Goal: Check status: Check status

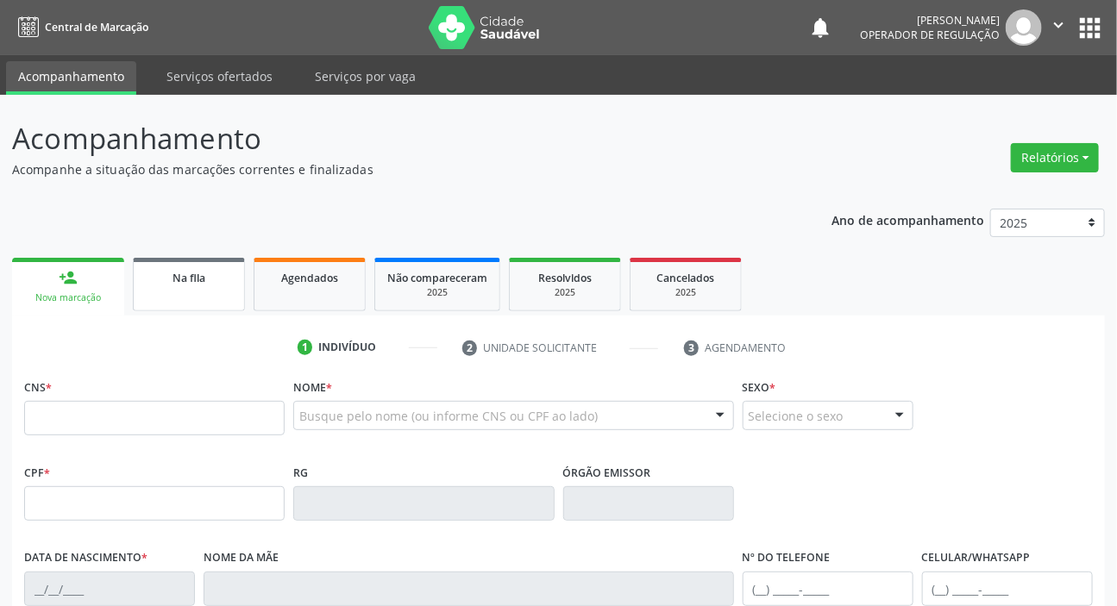
click at [213, 301] on link "Na fila" at bounding box center [189, 284] width 112 height 53
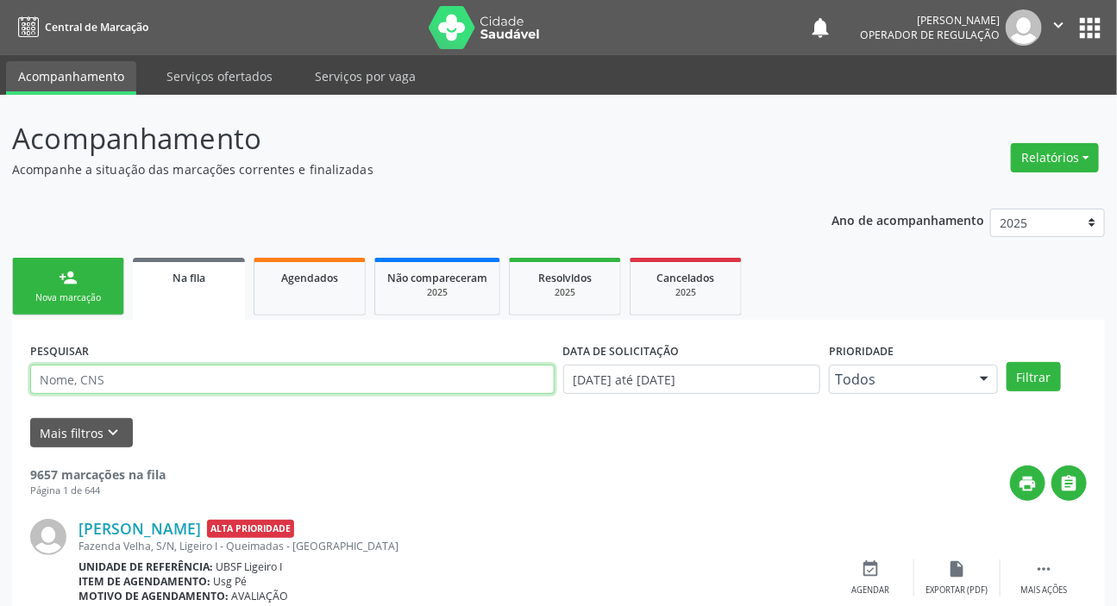
click at [211, 379] on input "text" at bounding box center [292, 379] width 524 height 29
paste input "702 4020 2541 1828"
type input "702 4020 2541 1828"
click at [1007, 362] on button "Filtrar" at bounding box center [1034, 376] width 54 height 29
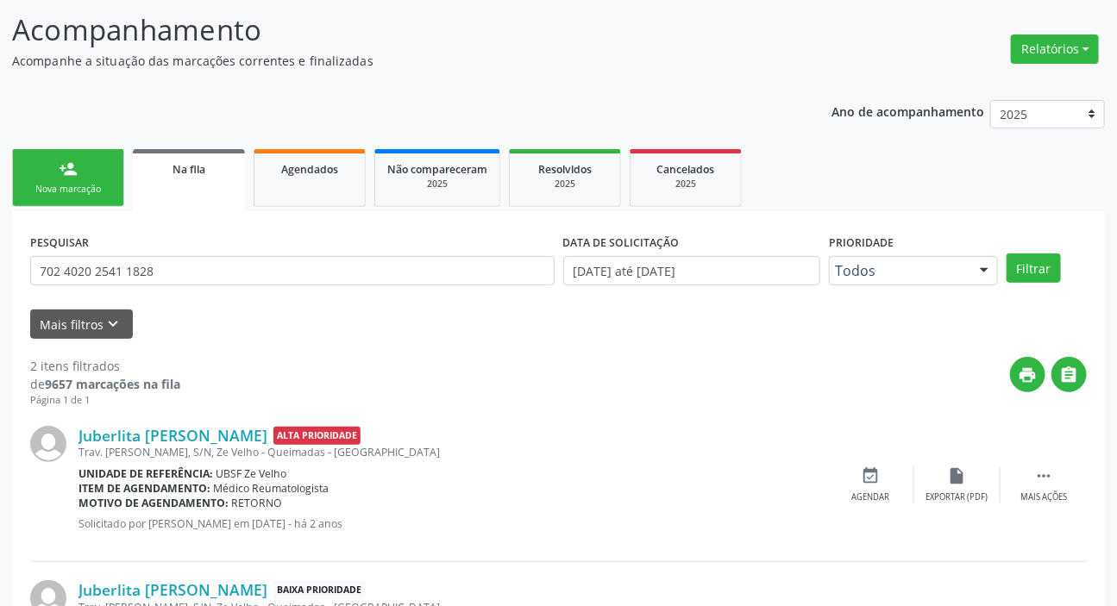
scroll to position [248, 0]
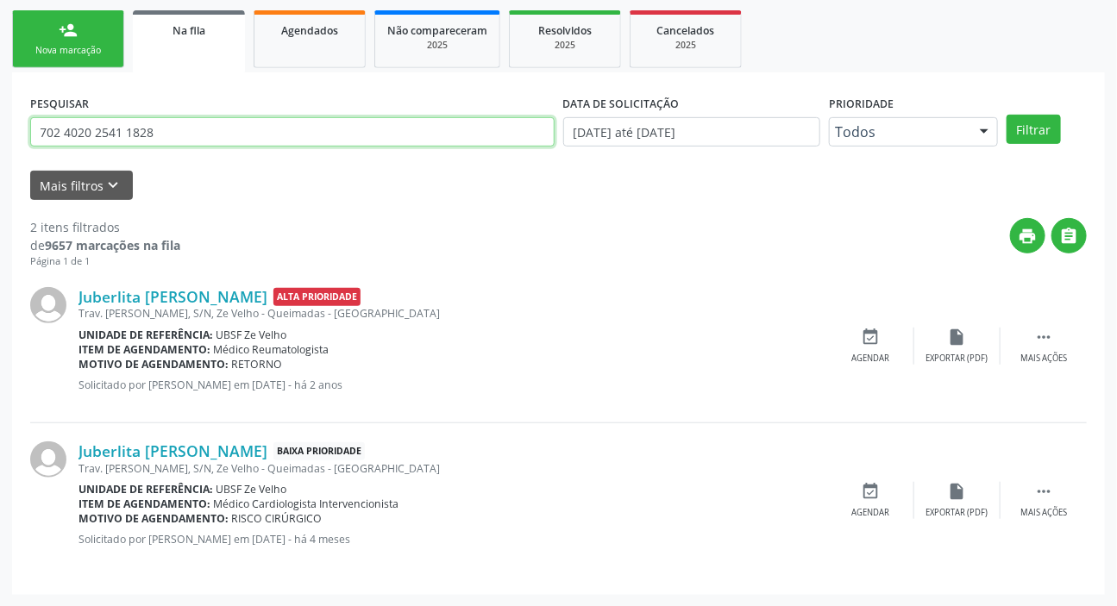
click at [336, 122] on input "702 4020 2541 1828" at bounding box center [292, 131] width 524 height 29
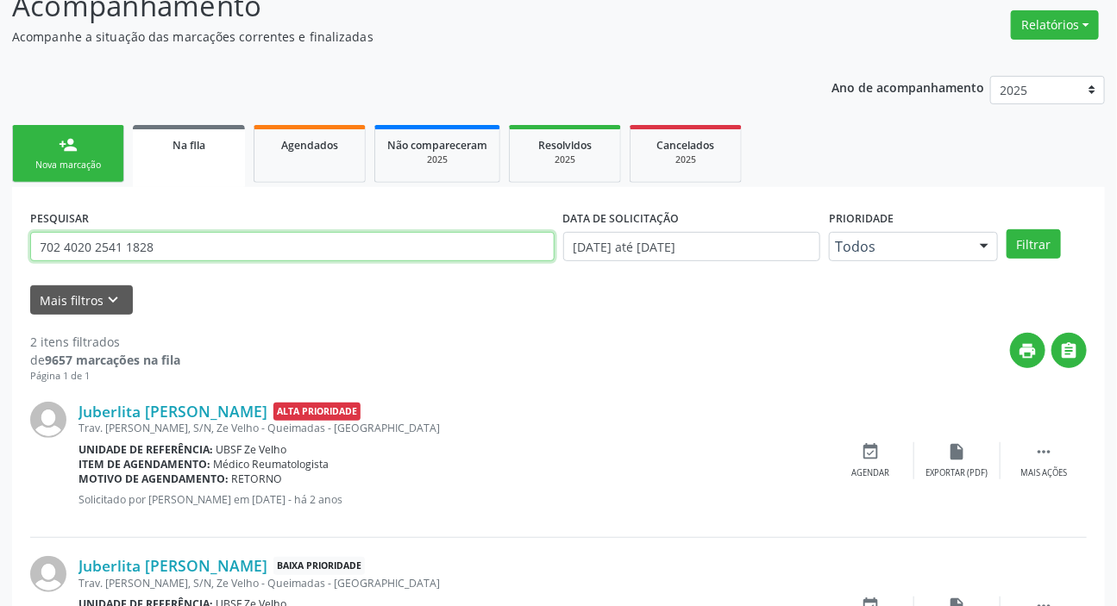
scroll to position [0, 0]
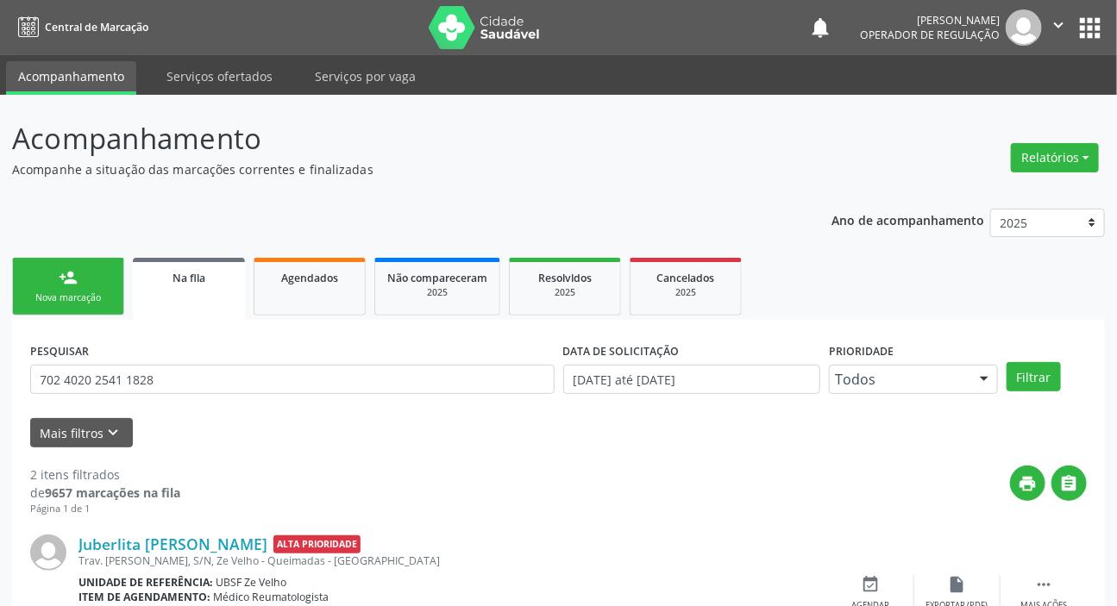
click at [1095, 26] on button "apps" at bounding box center [1090, 28] width 30 height 30
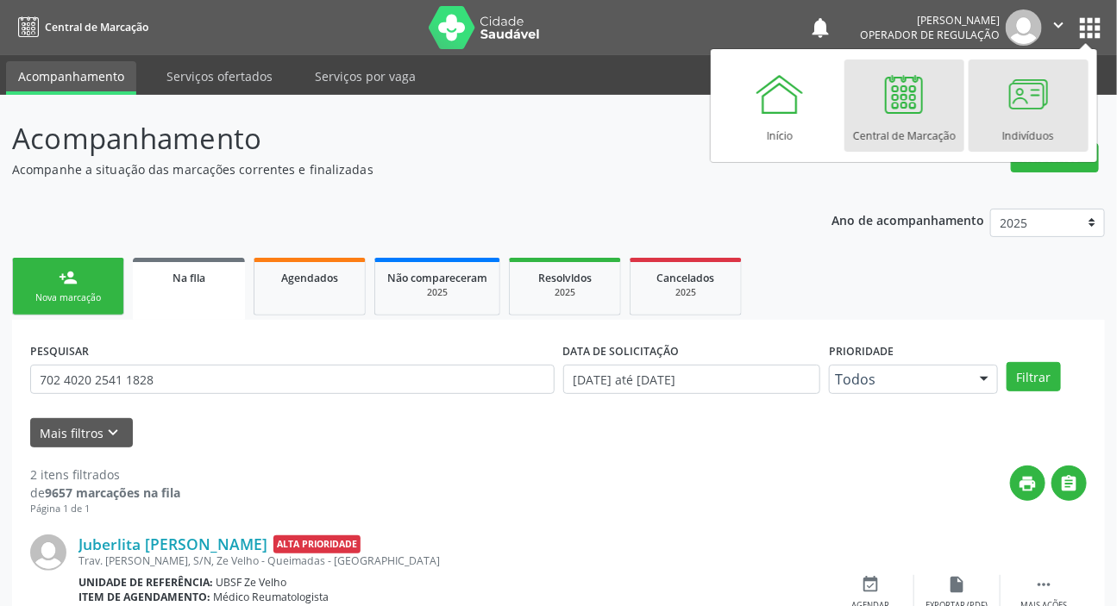
click at [991, 107] on link "Indivíduos" at bounding box center [1029, 106] width 120 height 92
